Goal: Check status

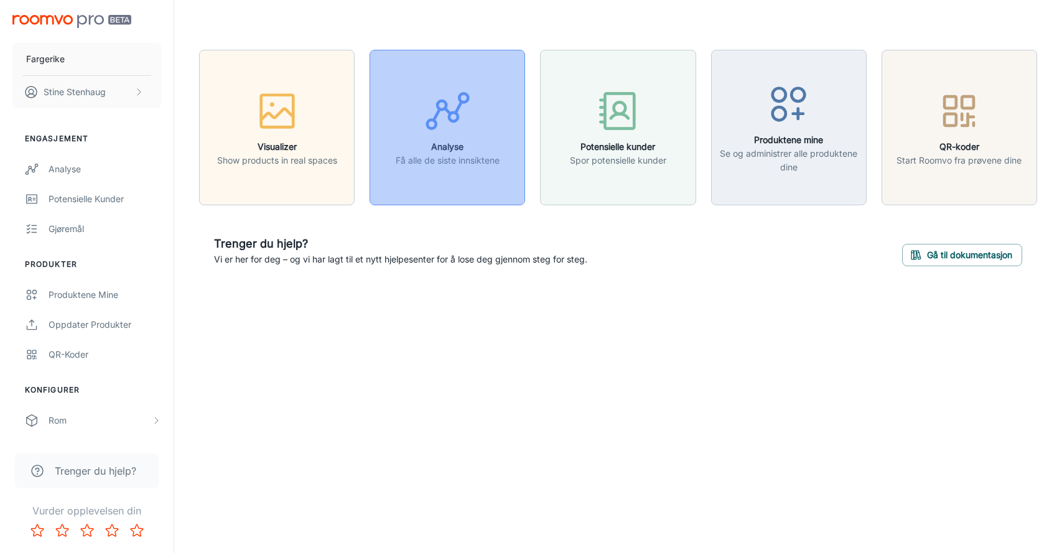
click at [408, 136] on div "button" at bounding box center [448, 114] width 104 height 52
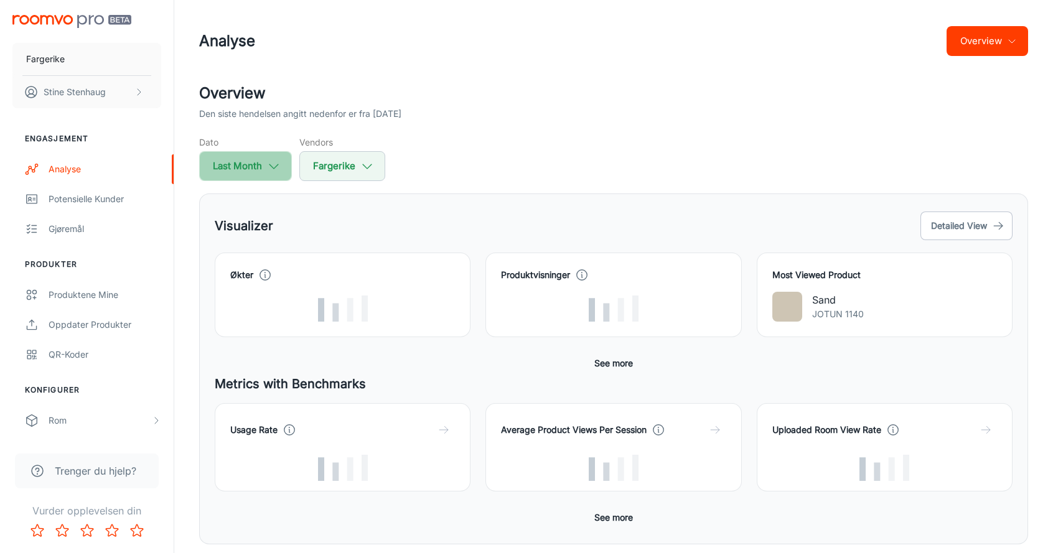
click at [253, 160] on button "Last Month" at bounding box center [245, 166] width 93 height 30
select select "8"
select select "2025"
select select "8"
select select "2025"
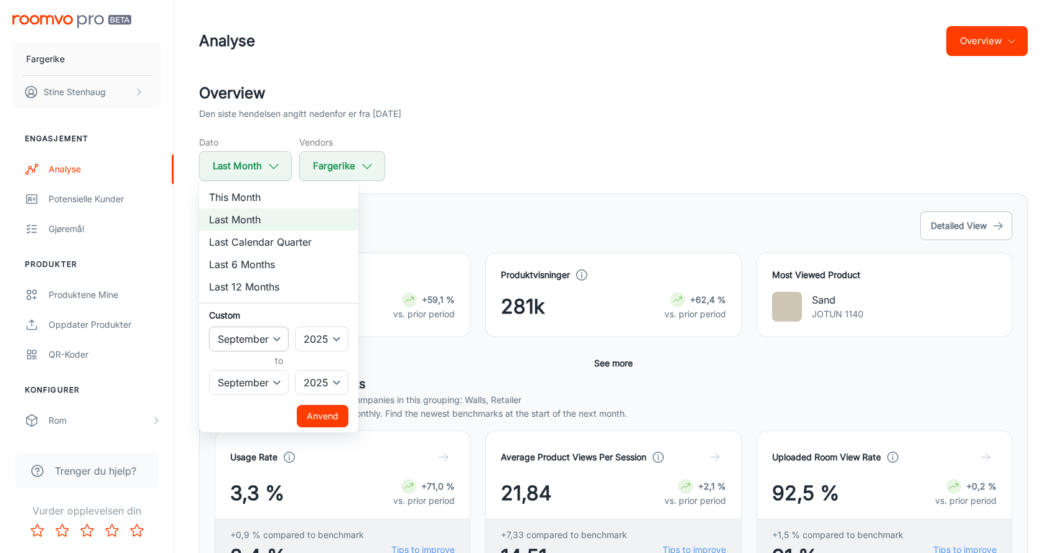
click at [260, 338] on select "January February March April May June July August September October November De…" at bounding box center [249, 339] width 80 height 25
select select "7"
click at [209, 327] on select "January February March April May June July August September October November De…" at bounding box center [249, 339] width 80 height 25
click at [262, 382] on select "January February March April May June July August September October November De…" at bounding box center [249, 382] width 80 height 25
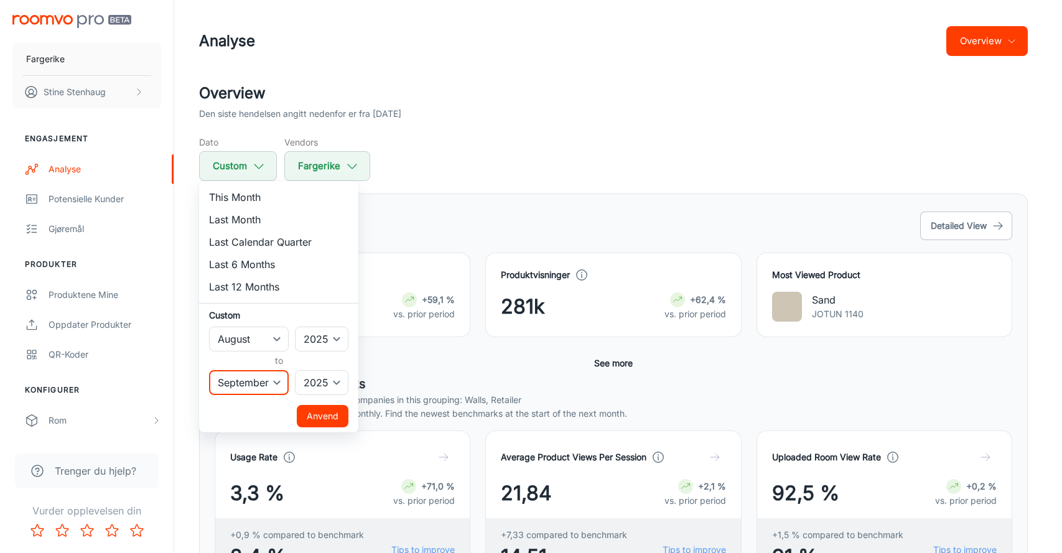
select select "9"
click at [209, 370] on select "January February March April May June July August September October November De…" at bounding box center [249, 382] width 80 height 25
click at [323, 414] on button "Anvend" at bounding box center [323, 416] width 52 height 22
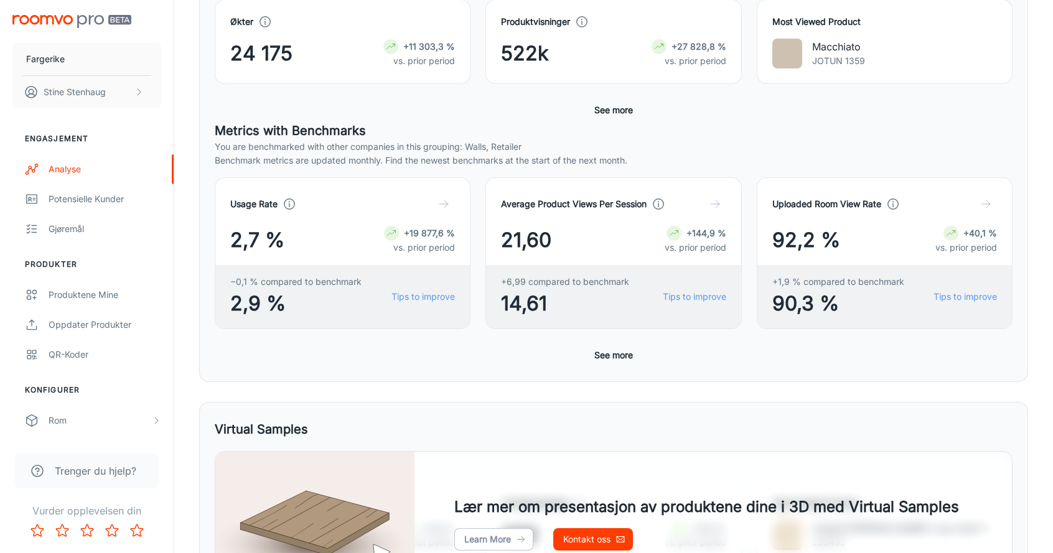
scroll to position [253, 0]
click at [412, 384] on div "Visualizer Detailed View Økter 24 175 +11 303,3 % vs. prior period Produktvisni…" at bounding box center [613, 391] width 829 height 900
click at [621, 354] on button "See more" at bounding box center [613, 356] width 49 height 22
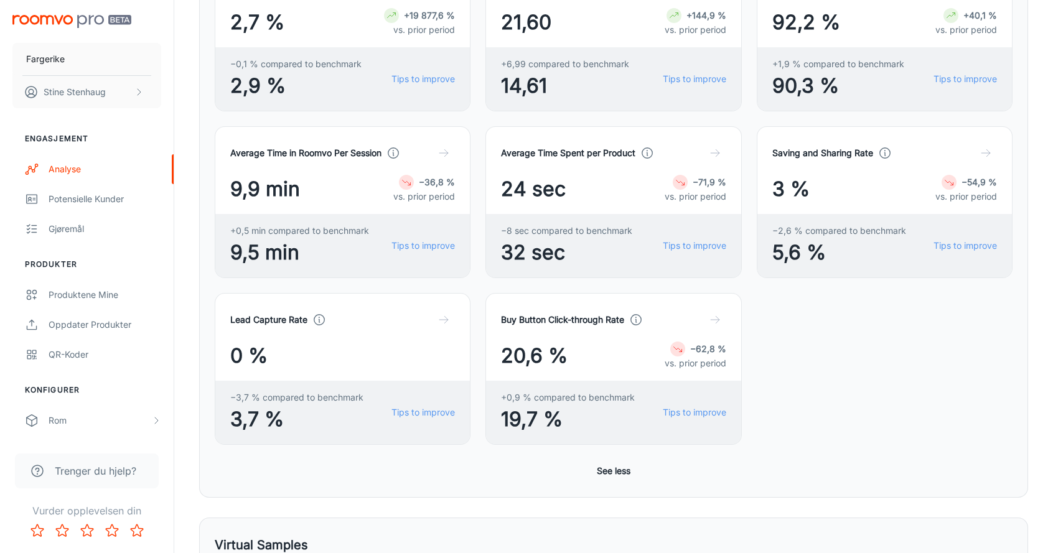
scroll to position [473, 0]
